Goal: Task Accomplishment & Management: Complete application form

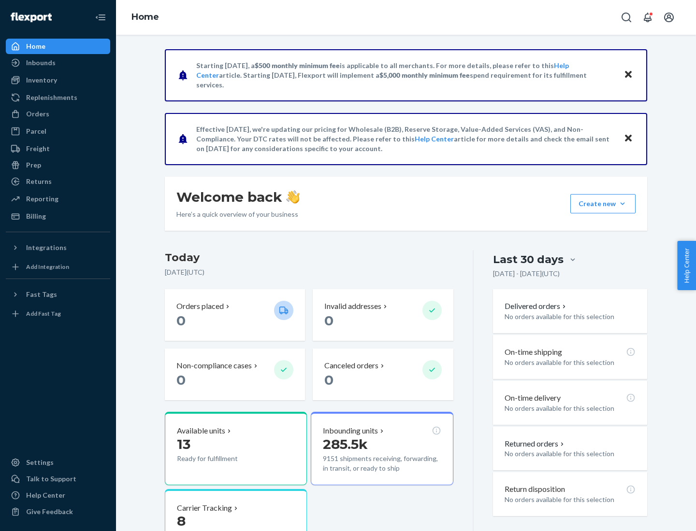
click at [622, 204] on button "Create new Create new inbound Create new order Create new product" at bounding box center [602, 203] width 65 height 19
click at [58, 63] on div "Inbounds" at bounding box center [58, 63] width 102 height 14
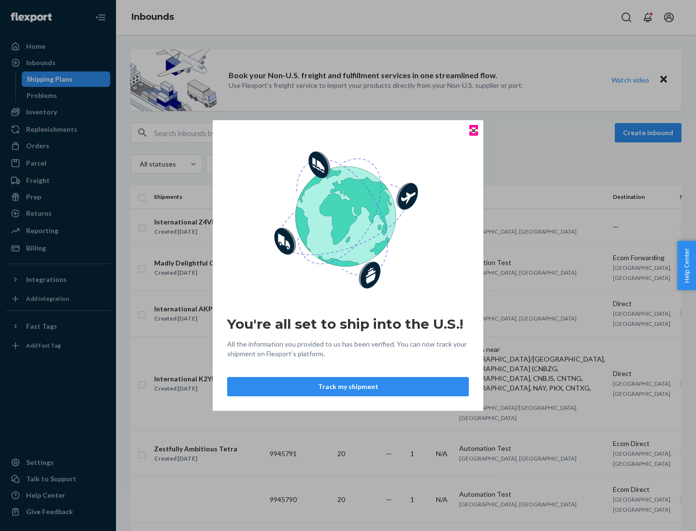
click at [473, 130] on icon "Close" at bounding box center [474, 131] width 4 height 4
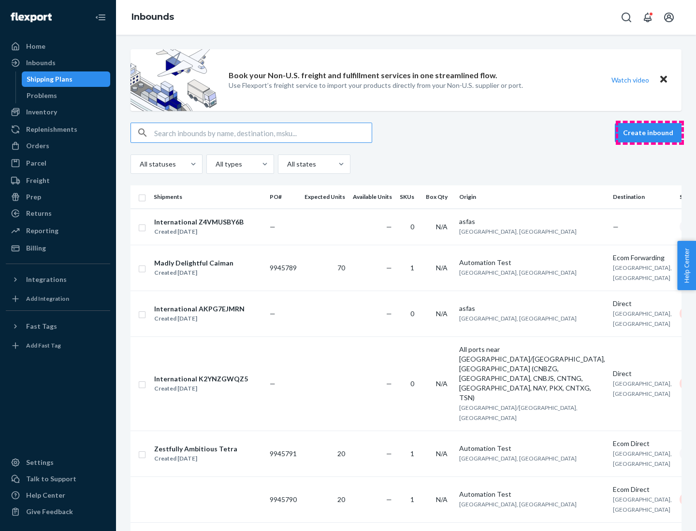
click at [649, 133] on button "Create inbound" at bounding box center [648, 132] width 67 height 19
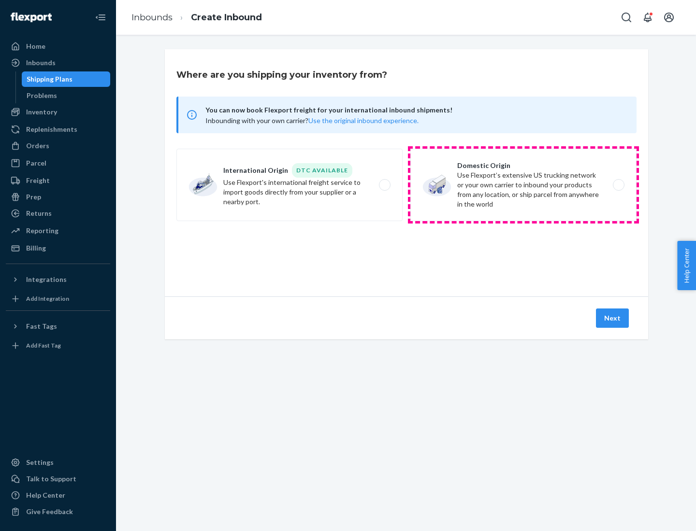
click at [523, 185] on label "Domestic Origin Use Flexport’s extensive US trucking network or your own carrie…" at bounding box center [523, 185] width 226 height 72
click at [618, 185] on input "Domestic Origin Use Flexport’s extensive US trucking network or your own carrie…" at bounding box center [621, 185] width 6 height 6
radio input "true"
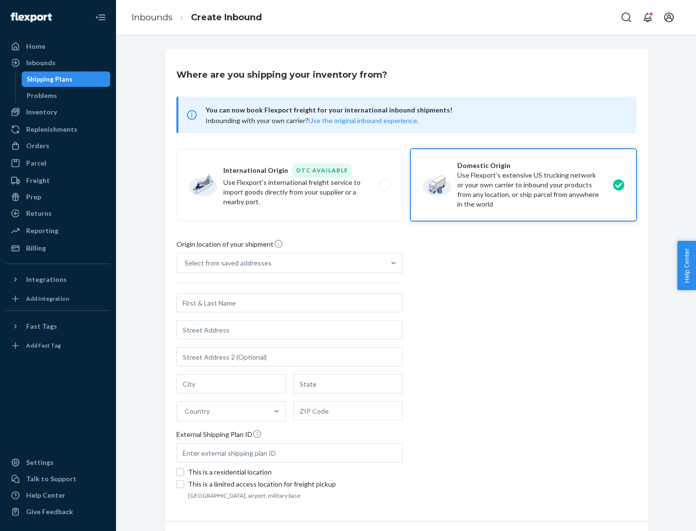
click at [281, 263] on div "Select from saved addresses" at bounding box center [281, 263] width 208 height 19
click at [186, 263] on input "Select from saved addresses" at bounding box center [185, 263] width 1 height 10
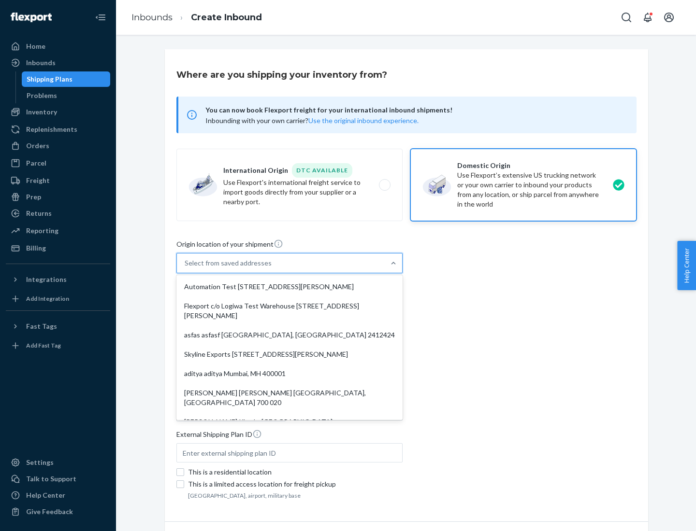
scroll to position [4, 0]
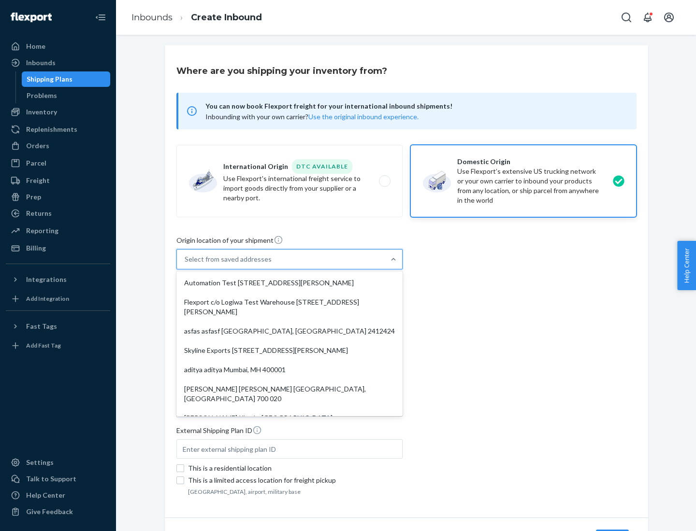
click at [289, 283] on div "Automation Test [STREET_ADDRESS][PERSON_NAME]" at bounding box center [289, 282] width 222 height 19
click at [186, 264] on input "option Automation Test [STREET_ADDRESS][PERSON_NAME]. 9 results available. Use …" at bounding box center [185, 260] width 1 height 10
type input "Automation Test"
type input "9th Floor"
type input "[GEOGRAPHIC_DATA]"
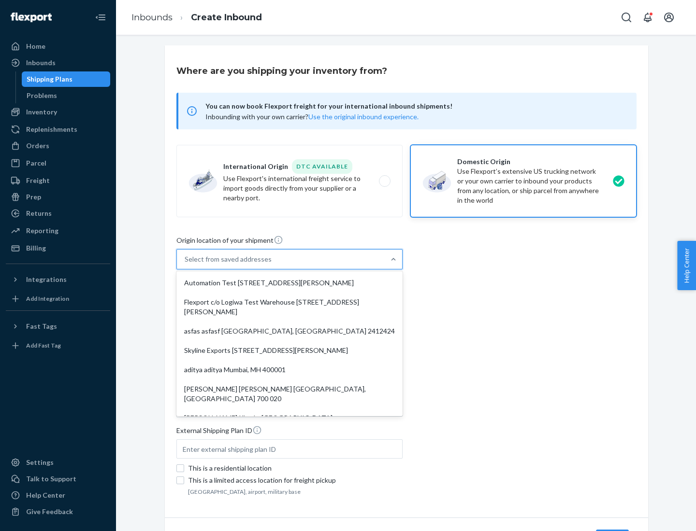
type input "CA"
type input "94104"
type input "[STREET_ADDRESS][PERSON_NAME]"
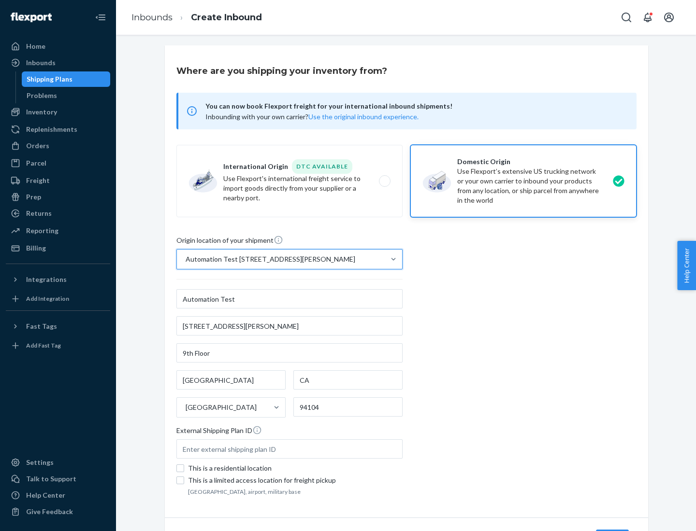
scroll to position [57, 0]
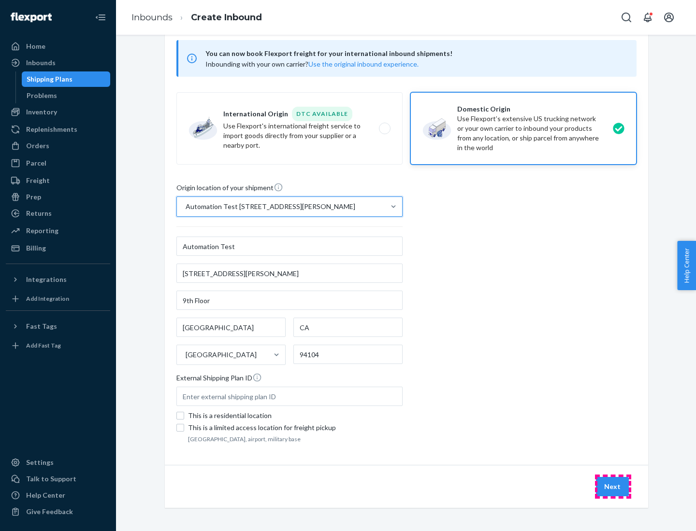
click at [613, 487] on button "Next" at bounding box center [612, 486] width 33 height 19
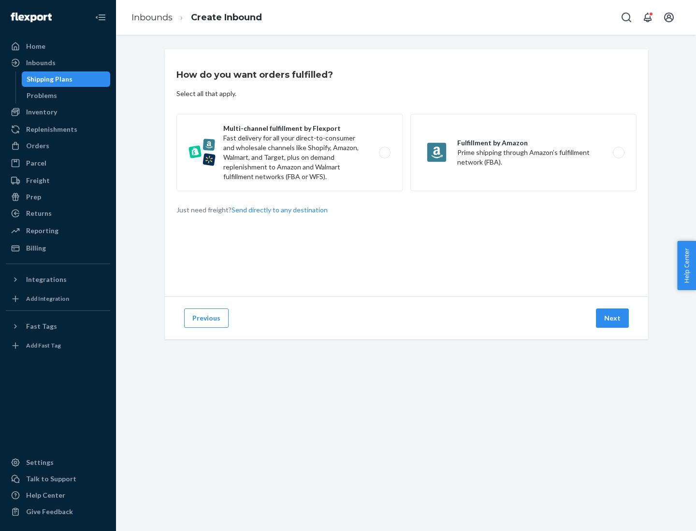
click at [289, 153] on label "Multi-channel fulfillment by Flexport Fast delivery for all your direct-to-cons…" at bounding box center [289, 152] width 226 height 77
click at [384, 153] on input "Multi-channel fulfillment by Flexport Fast delivery for all your direct-to-cons…" at bounding box center [387, 153] width 6 height 6
radio input "true"
click at [613, 318] on button "Next" at bounding box center [612, 318] width 33 height 19
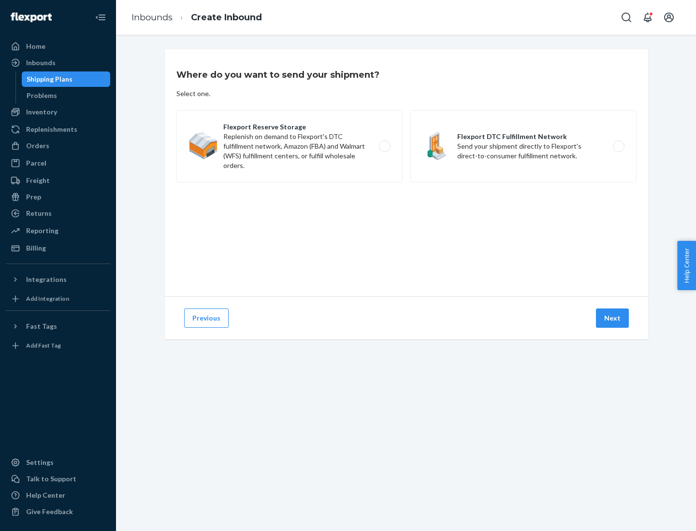
click at [289, 146] on label "Flexport Reserve Storage Replenish on demand to Flexport's DTC fulfillment netw…" at bounding box center [289, 146] width 226 height 72
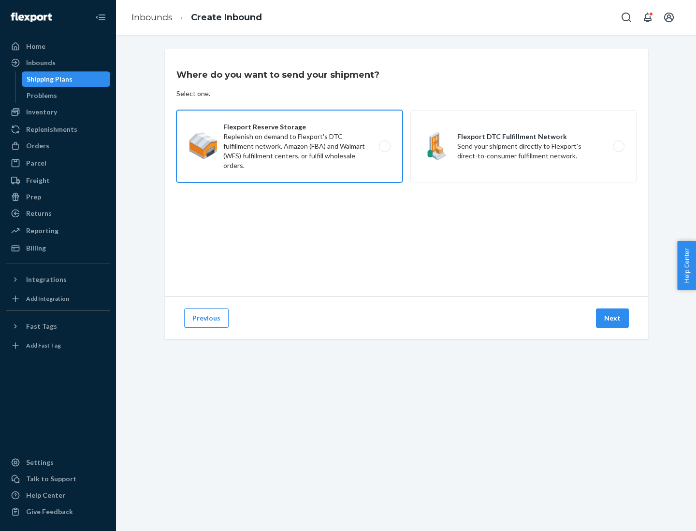
click at [384, 146] on input "Flexport Reserve Storage Replenish on demand to Flexport's DTC fulfillment netw…" at bounding box center [387, 147] width 6 height 6
radio input "true"
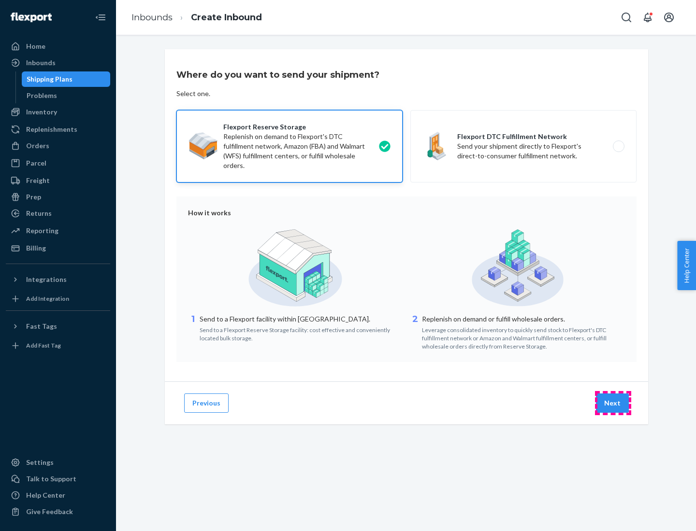
click at [613, 403] on button "Next" at bounding box center [612, 403] width 33 height 19
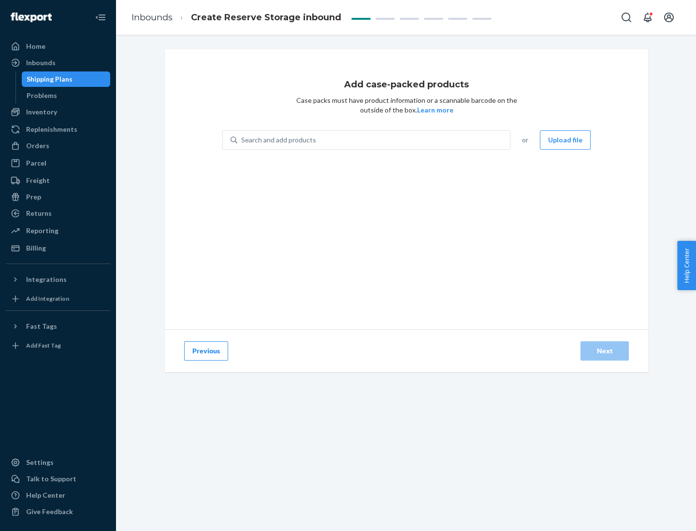
click at [374, 140] on div "Search and add products" at bounding box center [373, 139] width 273 height 17
click at [242, 140] on input "Search and add products" at bounding box center [241, 140] width 1 height 10
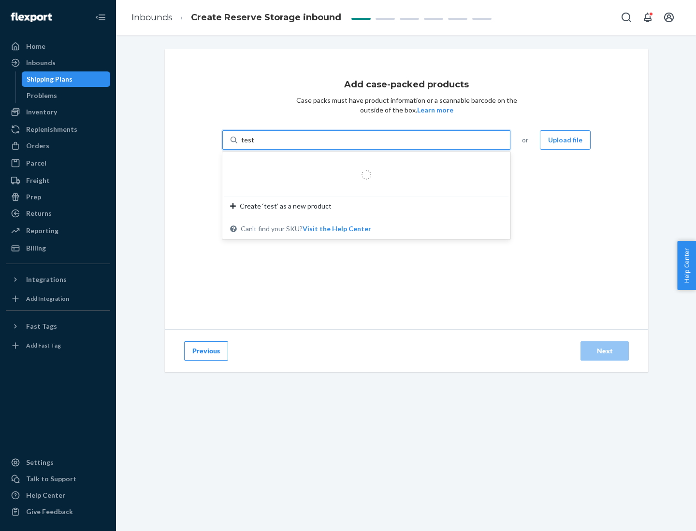
type input "test-syn"
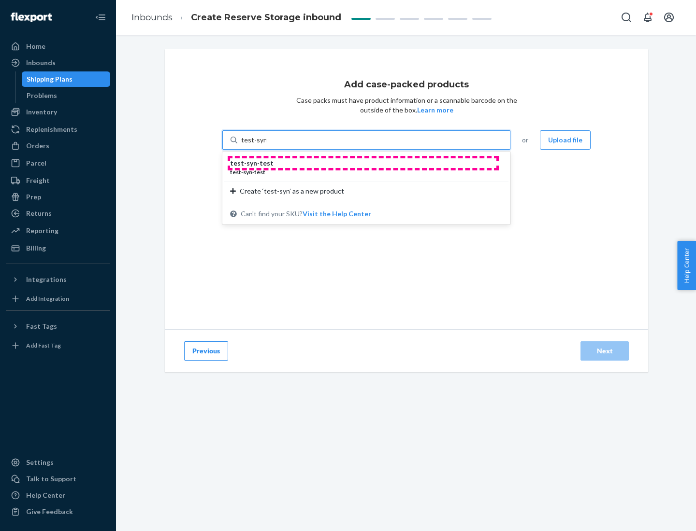
click at [363, 163] on div "test - syn - test" at bounding box center [362, 163] width 265 height 10
click at [266, 145] on input "test-syn" at bounding box center [253, 140] width 25 height 10
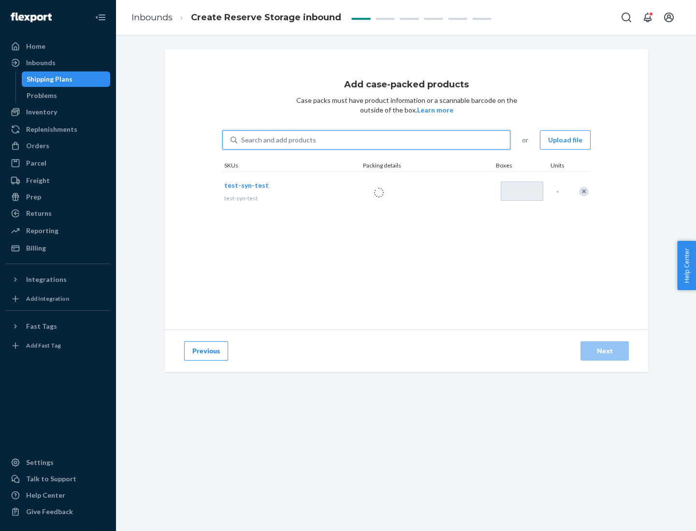
type input "1"
click at [604, 351] on div "Next" at bounding box center [605, 351] width 32 height 10
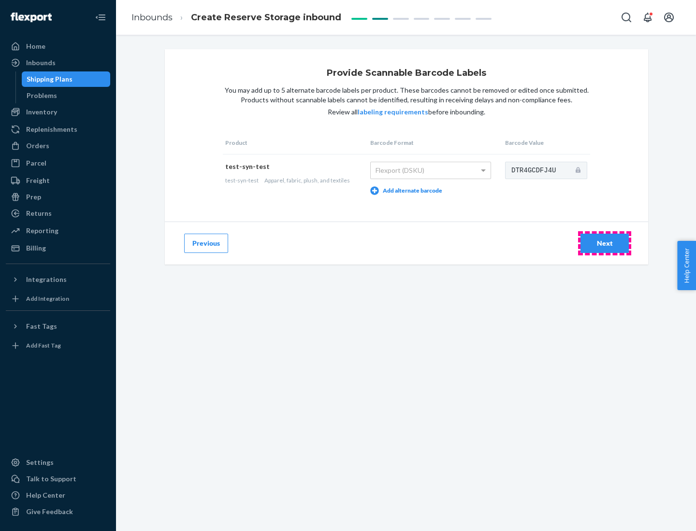
click at [604, 243] on div "Next" at bounding box center [605, 244] width 32 height 10
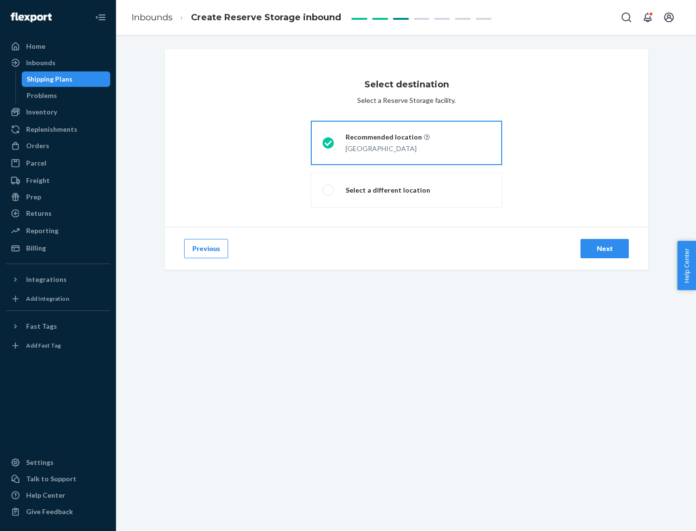
click at [604, 249] on div "Next" at bounding box center [605, 249] width 32 height 10
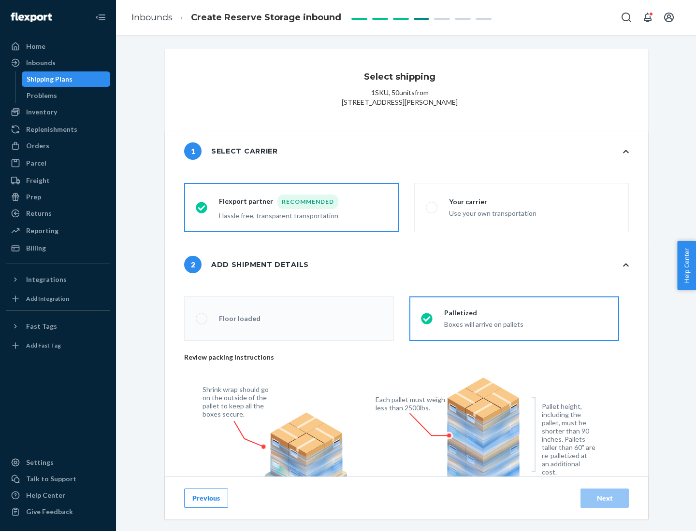
radio input "false"
type input "1"
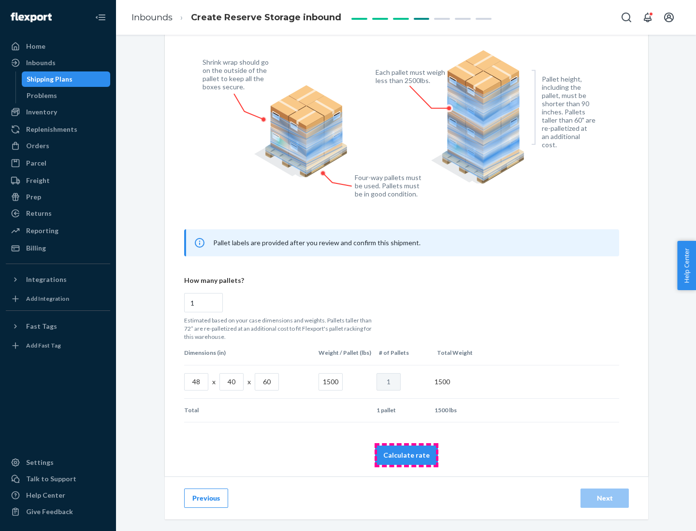
click at [406, 455] on button "Calculate rate" at bounding box center [406, 455] width 63 height 19
radio input "false"
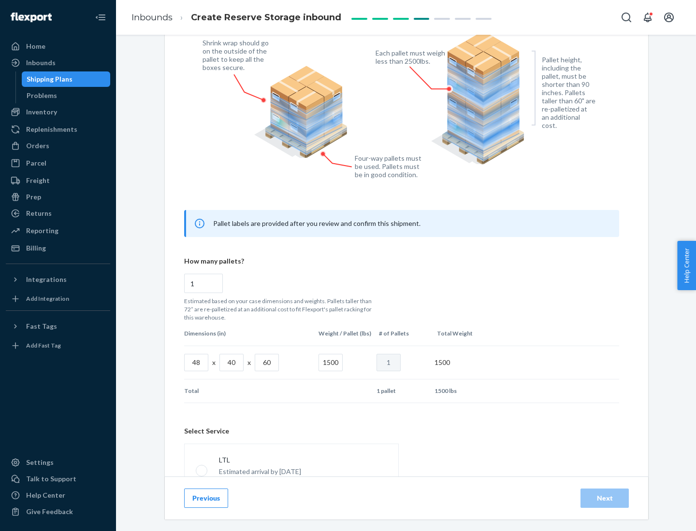
scroll to position [427, 0]
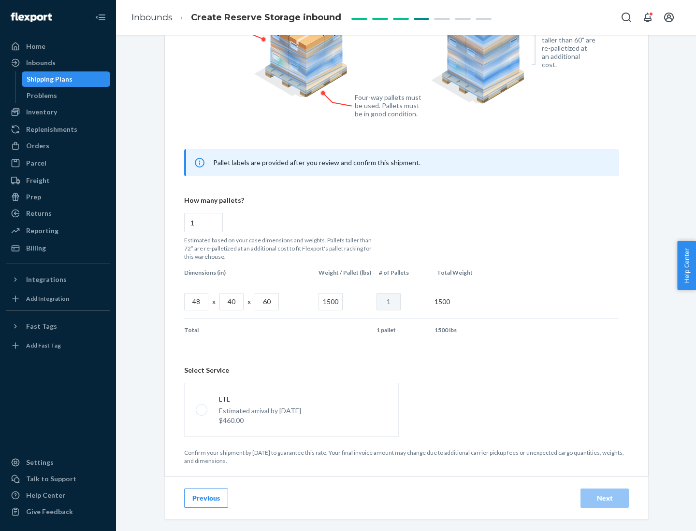
click at [291, 410] on p "Estimated arrival by [DATE]" at bounding box center [260, 411] width 82 height 10
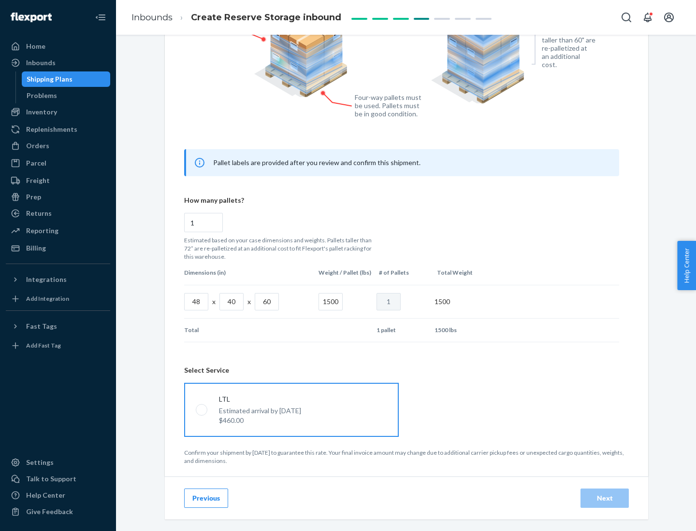
click at [202, 410] on input "LTL Estimated arrival by [DATE] $460.00" at bounding box center [199, 410] width 6 height 6
radio input "true"
radio input "false"
click at [604, 498] on div "Next" at bounding box center [605, 499] width 32 height 10
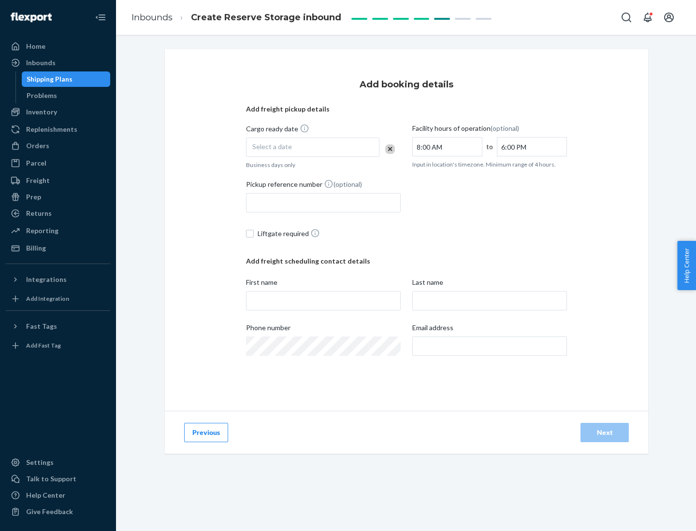
click at [313, 147] on div "Select a date" at bounding box center [312, 147] width 133 height 19
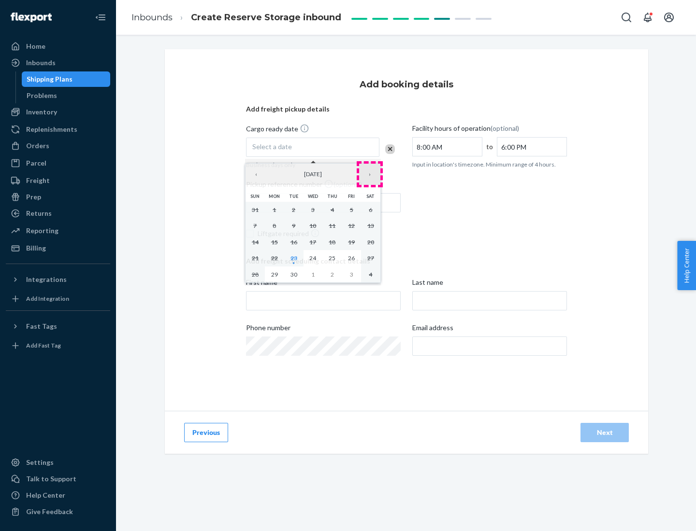
click at [370, 174] on button "›" at bounding box center [369, 174] width 21 height 21
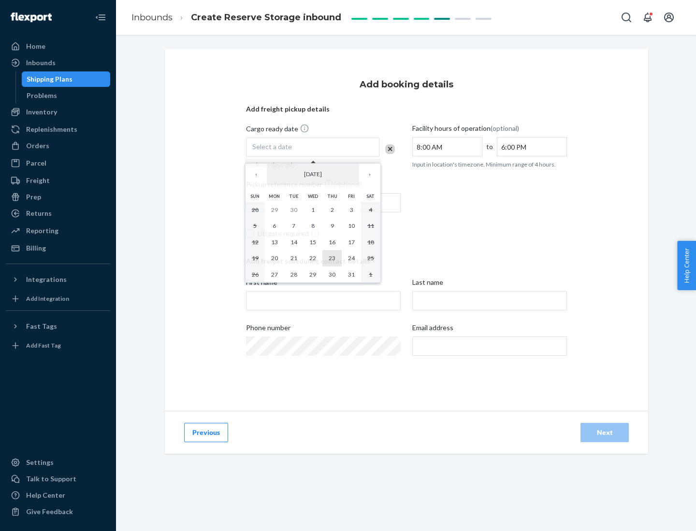
click at [332, 258] on abbr "23" at bounding box center [332, 258] width 7 height 7
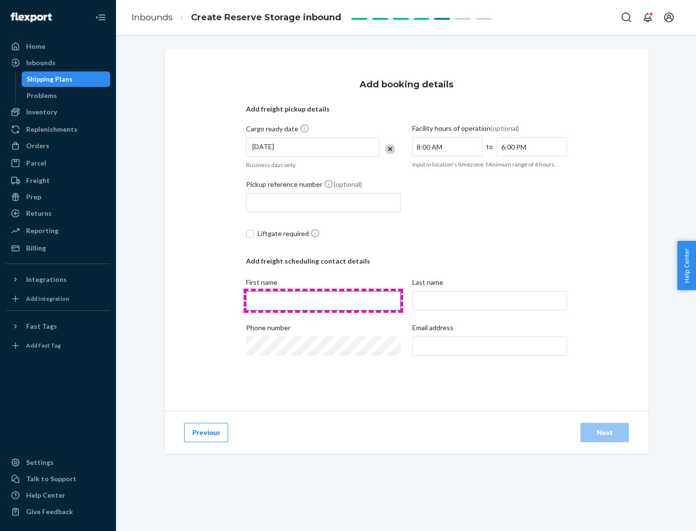
click at [323, 301] on input "First name" at bounding box center [323, 300] width 155 height 19
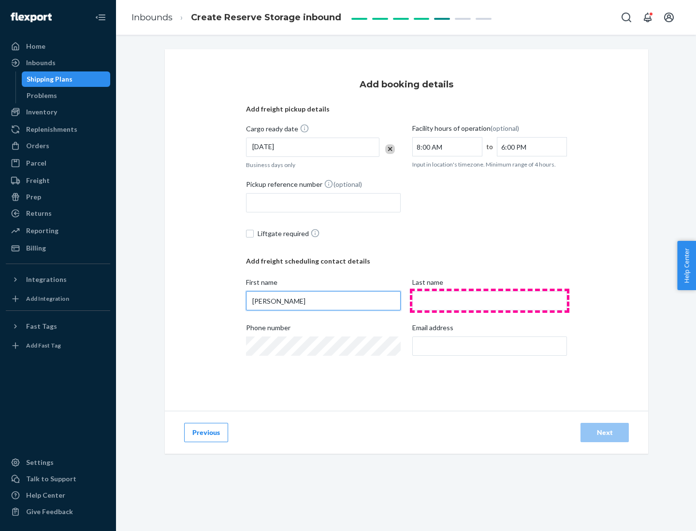
type input "[PERSON_NAME]"
click at [489, 301] on input "Last name" at bounding box center [489, 300] width 155 height 19
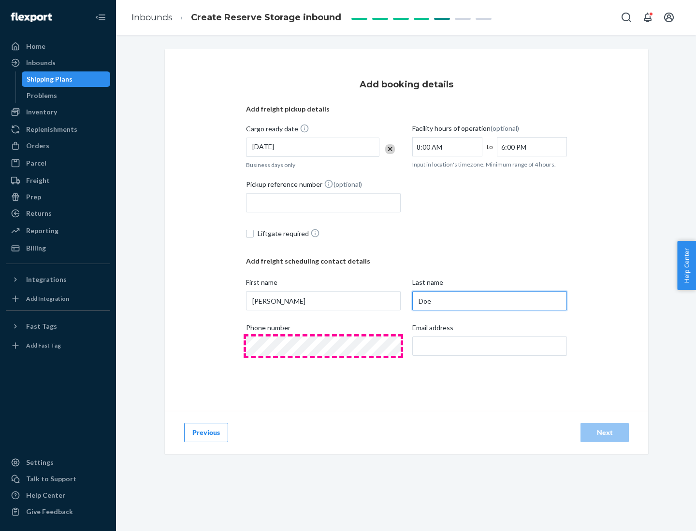
type input "Doe"
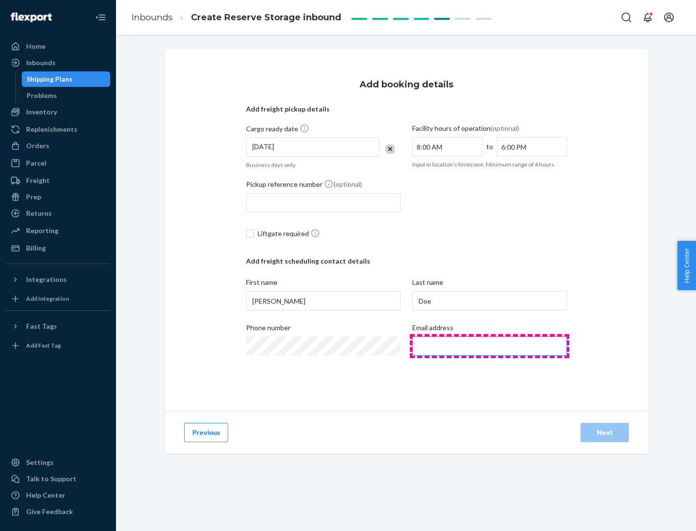
click at [489, 346] on input "Email address" at bounding box center [489, 346] width 155 height 19
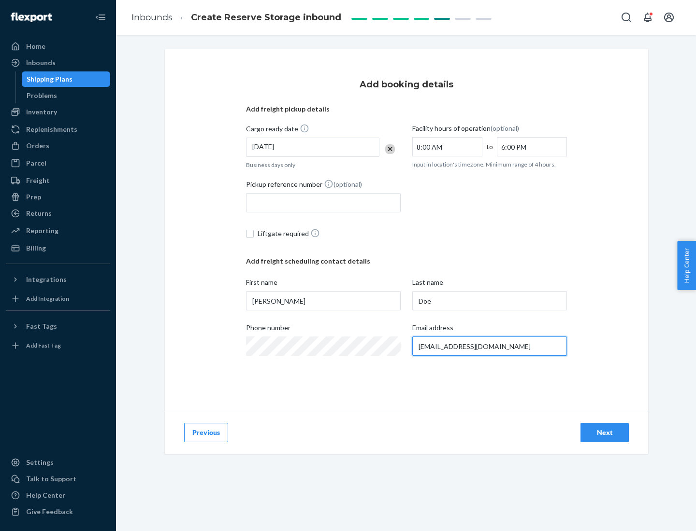
type input "[EMAIL_ADDRESS][DOMAIN_NAME]"
click at [604, 433] on div "Next" at bounding box center [605, 433] width 32 height 10
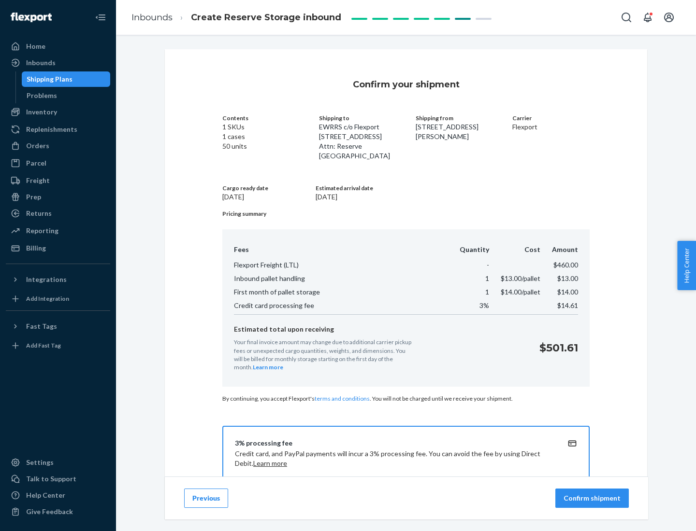
scroll to position [139, 0]
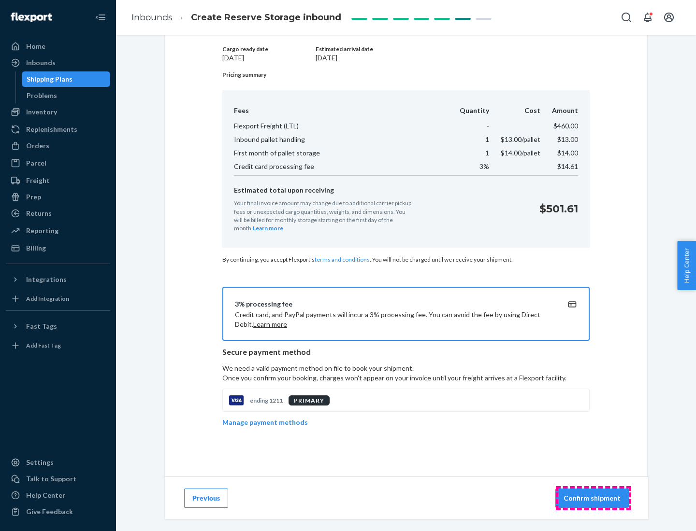
click at [593, 499] on p "Confirm shipment" at bounding box center [591, 499] width 57 height 10
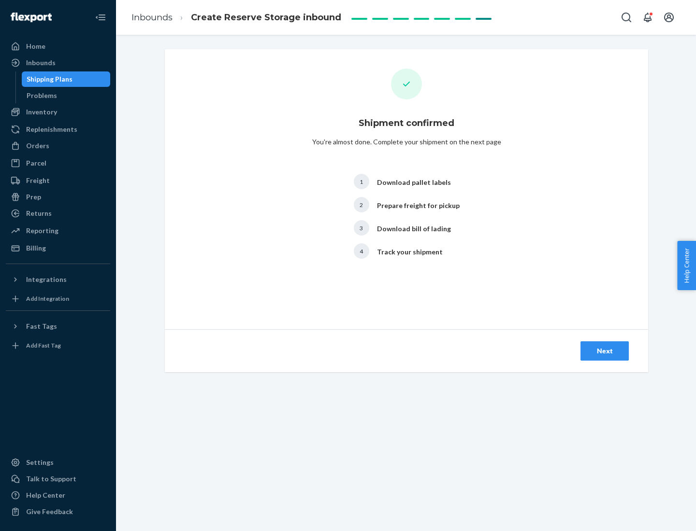
click at [604, 351] on div "Next" at bounding box center [605, 351] width 32 height 10
